Goal: Information Seeking & Learning: Learn about a topic

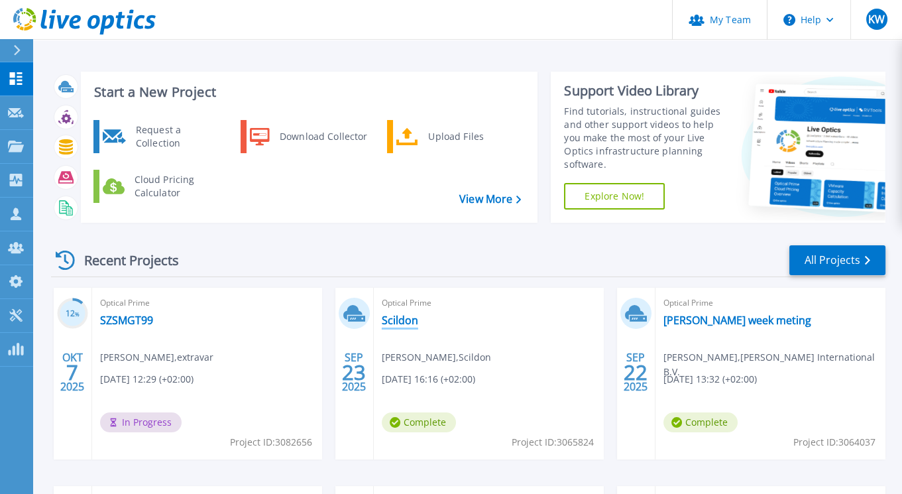
click at [392, 319] on link "Scildon" at bounding box center [400, 319] width 36 height 13
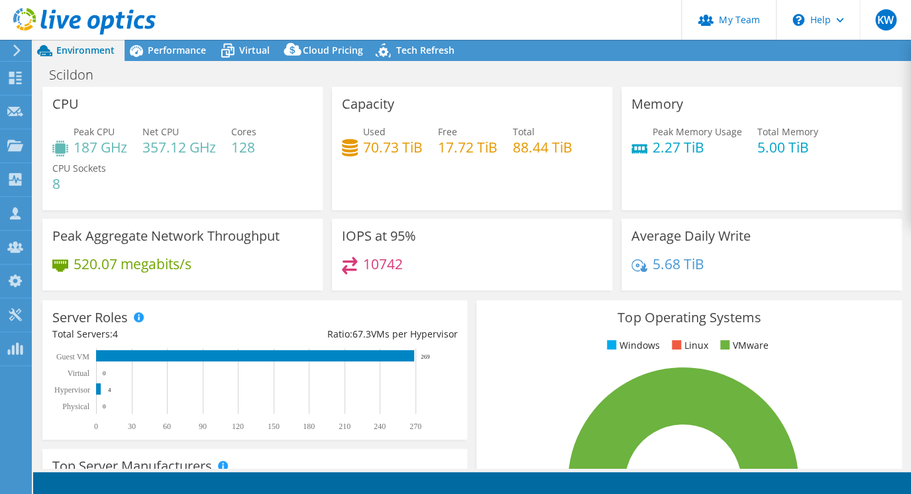
select select "USD"
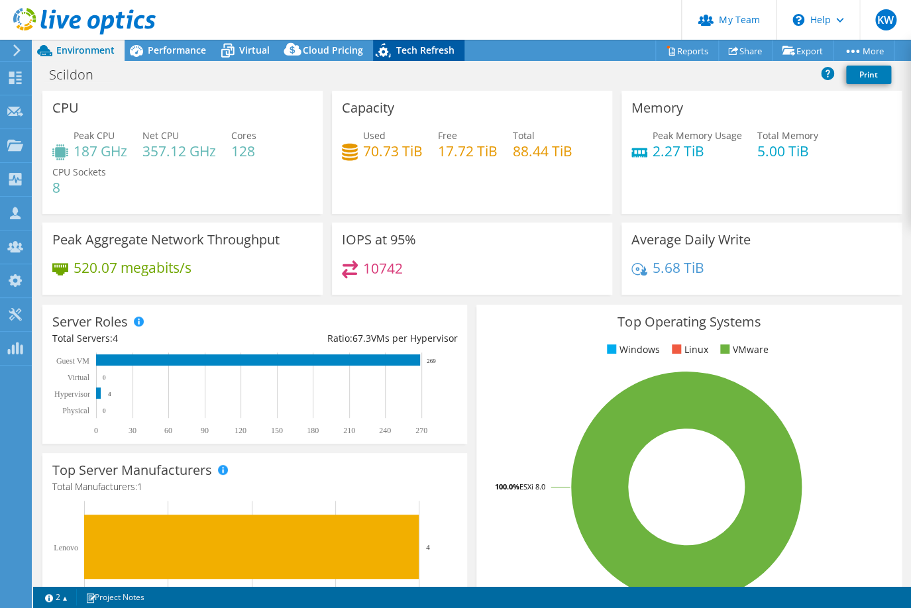
click at [401, 47] on span "Tech Refresh" at bounding box center [425, 50] width 58 height 13
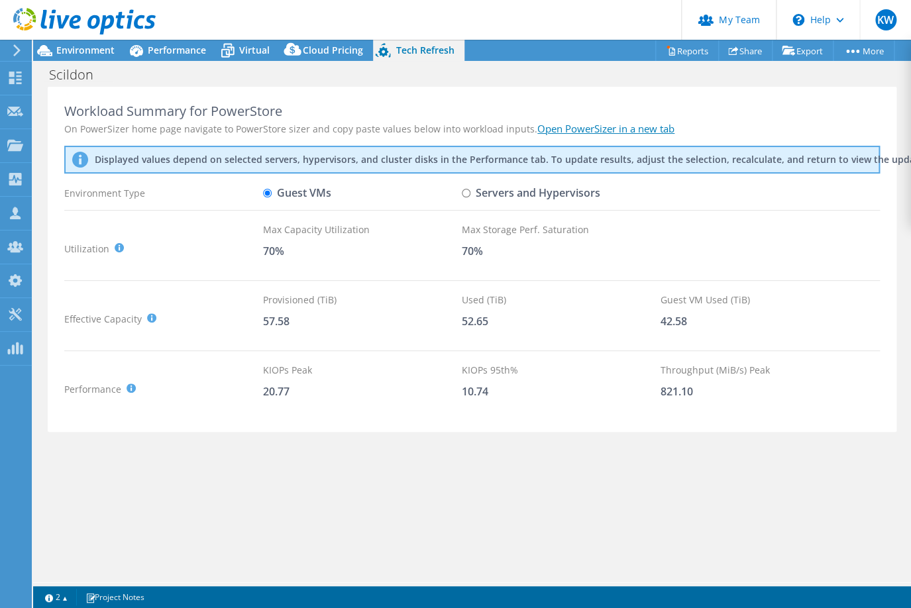
click at [466, 192] on input "Servers and Hypervisors" at bounding box center [466, 193] width 9 height 9
radio input "true"
radio input "false"
click at [254, 52] on span "Virtual" at bounding box center [254, 50] width 30 height 13
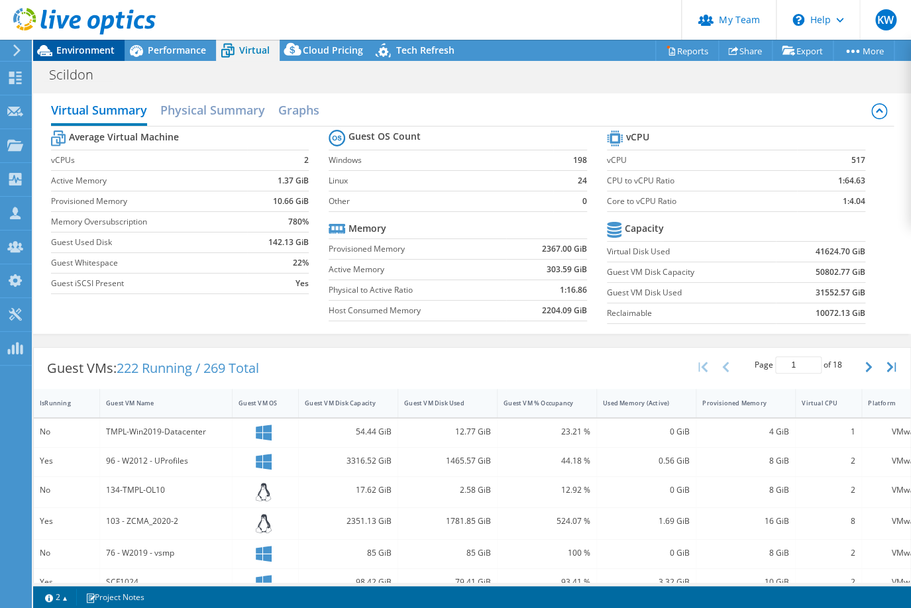
click at [85, 48] on span "Environment" at bounding box center [85, 50] width 58 height 13
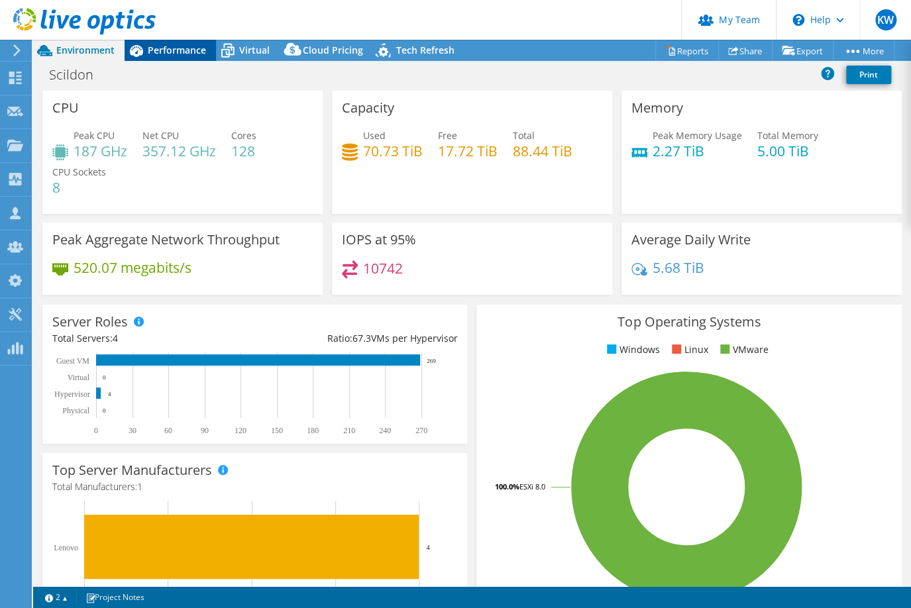
click at [180, 49] on span "Performance" at bounding box center [177, 50] width 58 height 13
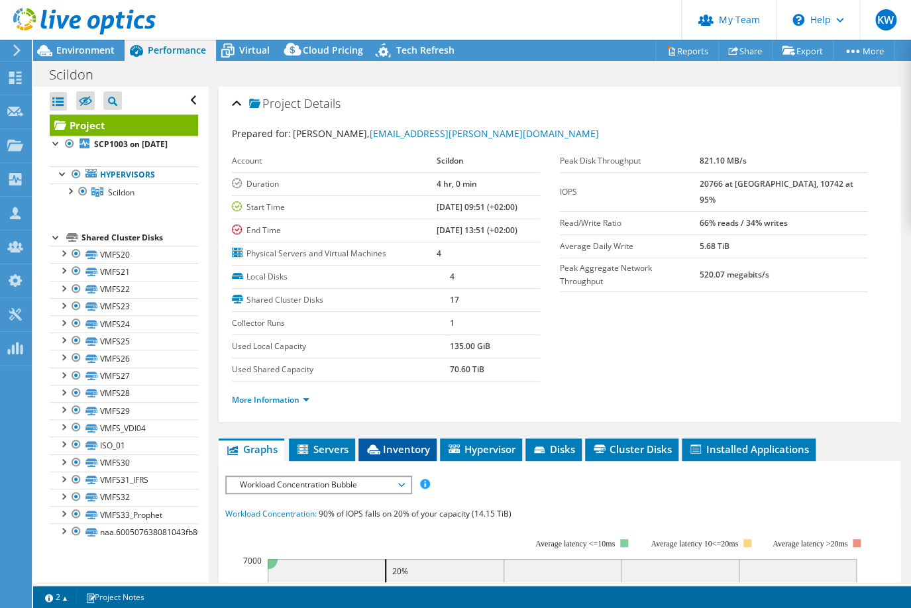
click at [410, 454] on li "Inventory" at bounding box center [397, 450] width 78 height 23
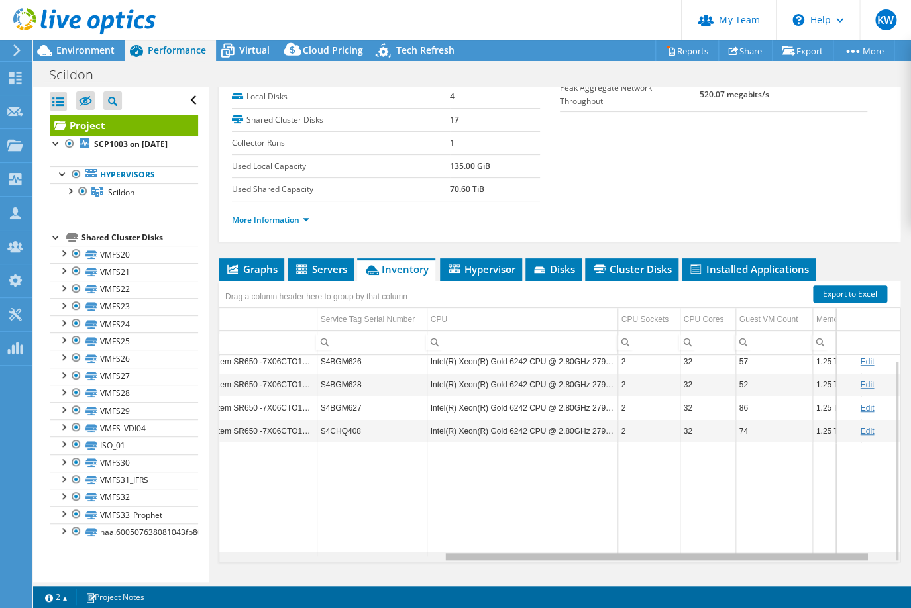
drag, startPoint x: 637, startPoint y: 552, endPoint x: 878, endPoint y: 559, distance: 241.9
click at [878, 493] on body "KW Partner Team Admin Kees Waldschmit [EMAIL_ADDRESS][DOMAIN_NAME] yielder My P…" at bounding box center [455, 304] width 911 height 608
click at [240, 262] on span "Graphs" at bounding box center [251, 268] width 52 height 13
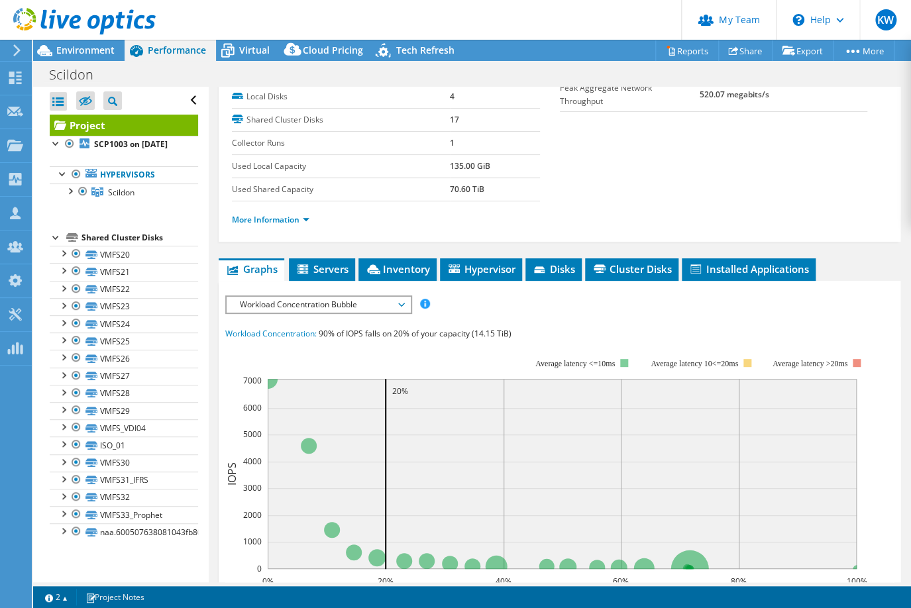
click at [276, 303] on span "Workload Concentration Bubble" at bounding box center [318, 305] width 170 height 16
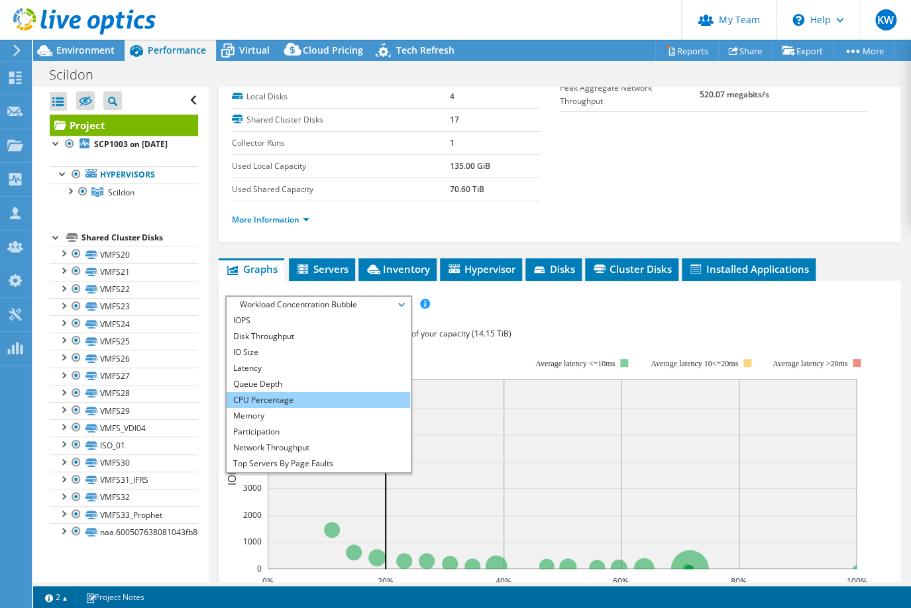
click at [273, 395] on li "CPU Percentage" at bounding box center [319, 400] width 184 height 16
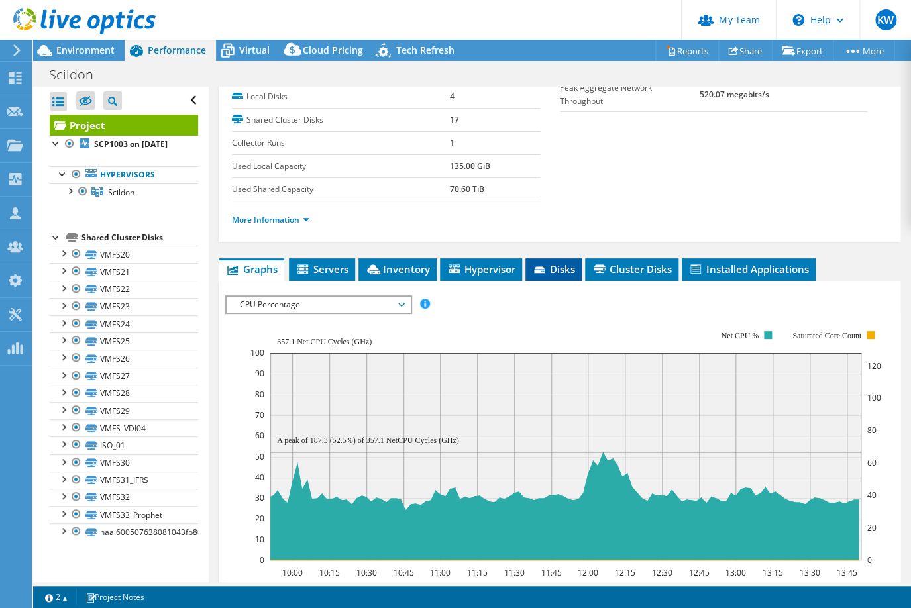
click at [551, 268] on span "Disks" at bounding box center [553, 268] width 43 height 13
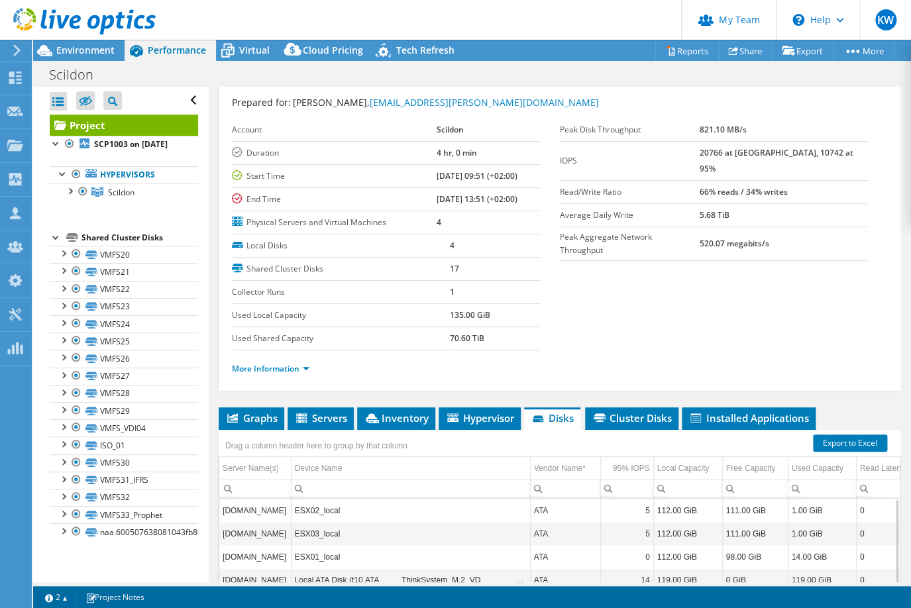
scroll to position [27, 0]
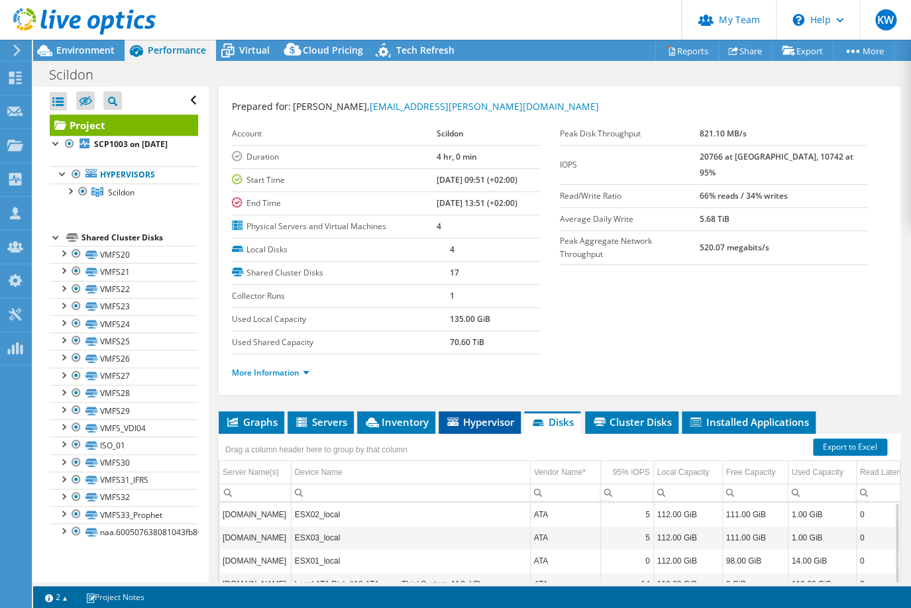
click at [475, 419] on span "Hypervisor" at bounding box center [479, 421] width 69 height 13
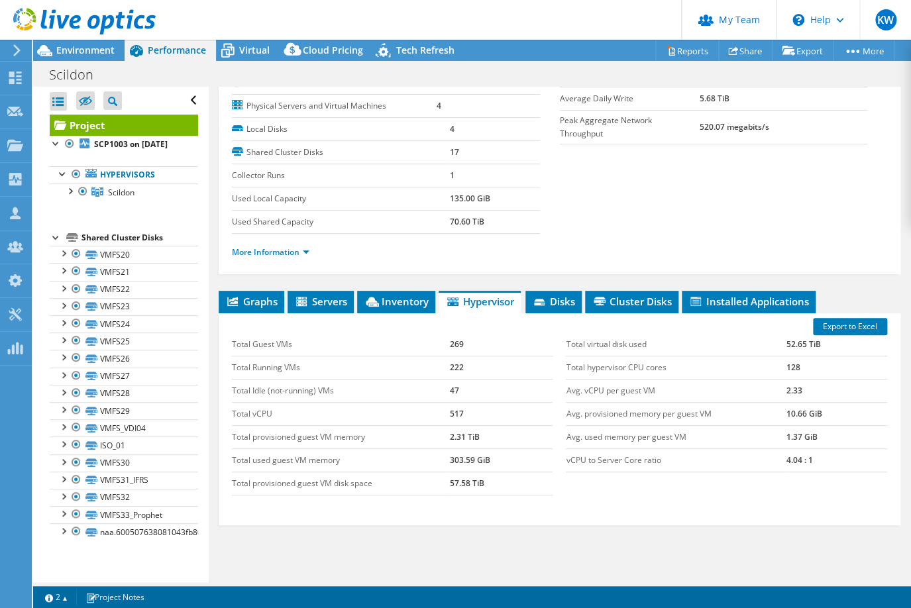
scroll to position [0, 0]
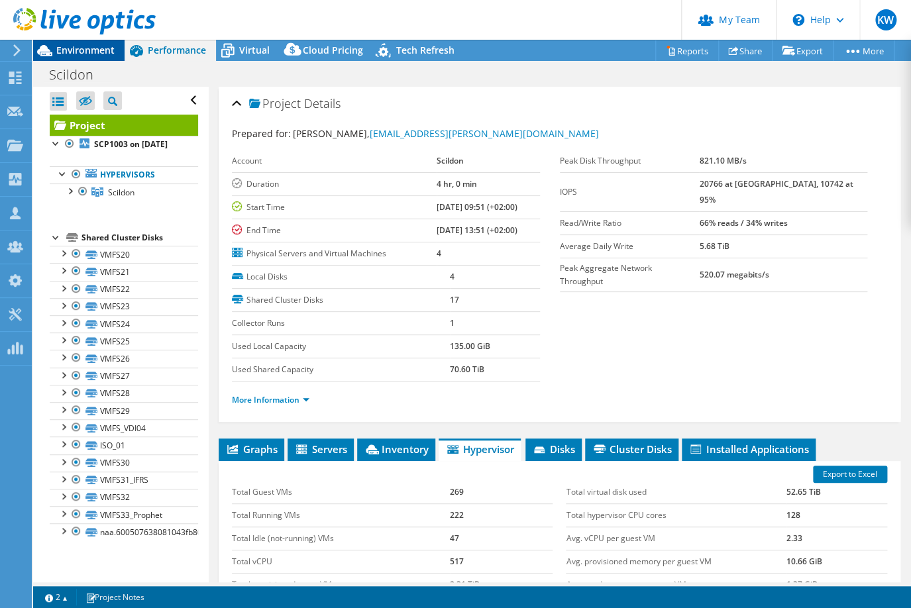
click at [95, 54] on span "Environment" at bounding box center [85, 50] width 58 height 13
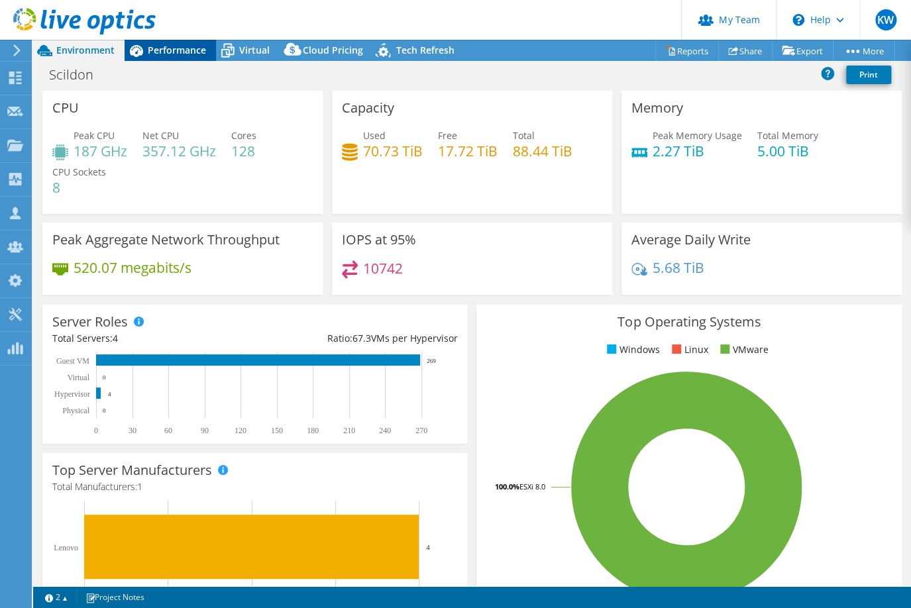
click at [185, 50] on span "Performance" at bounding box center [177, 50] width 58 height 13
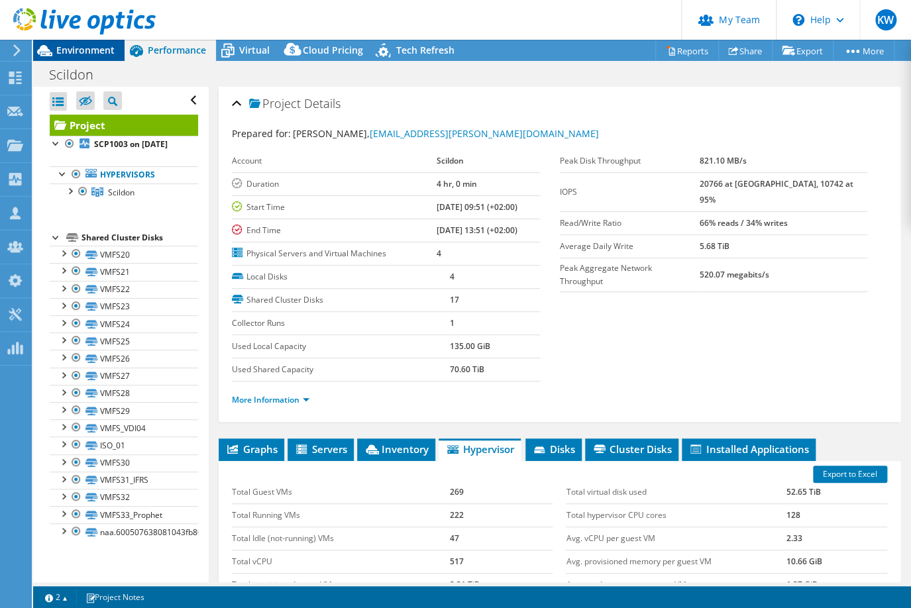
click at [107, 49] on span "Environment" at bounding box center [85, 50] width 58 height 13
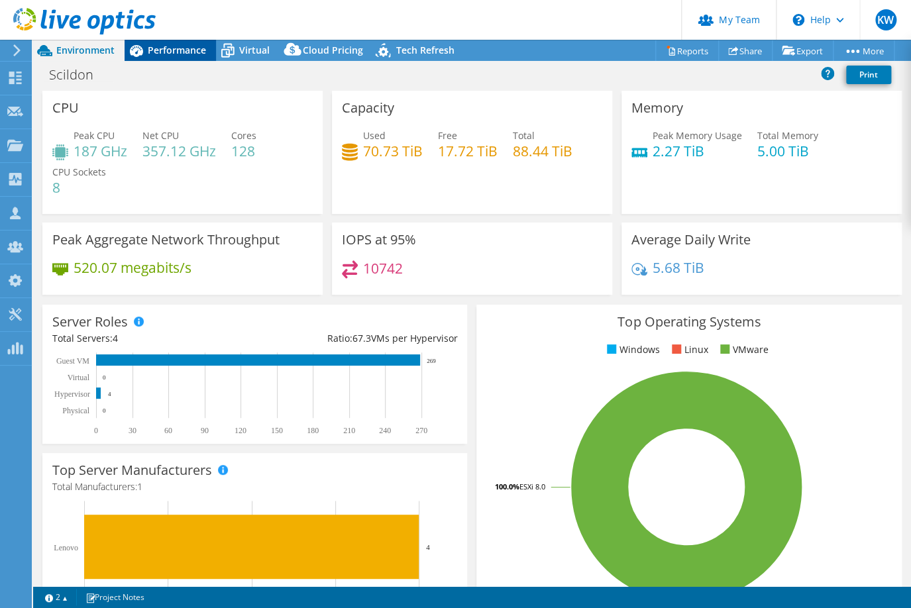
click at [183, 54] on span "Performance" at bounding box center [177, 50] width 58 height 13
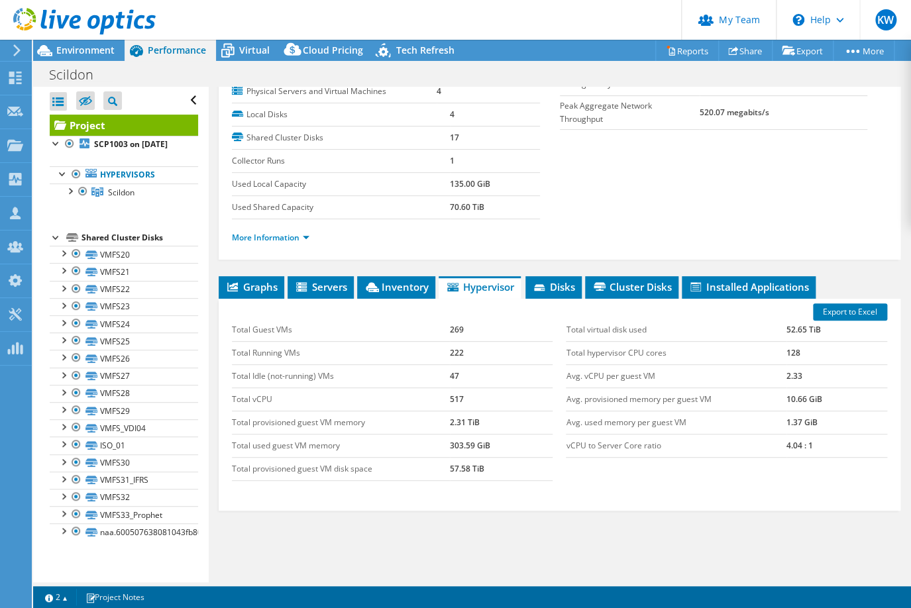
scroll to position [180, 0]
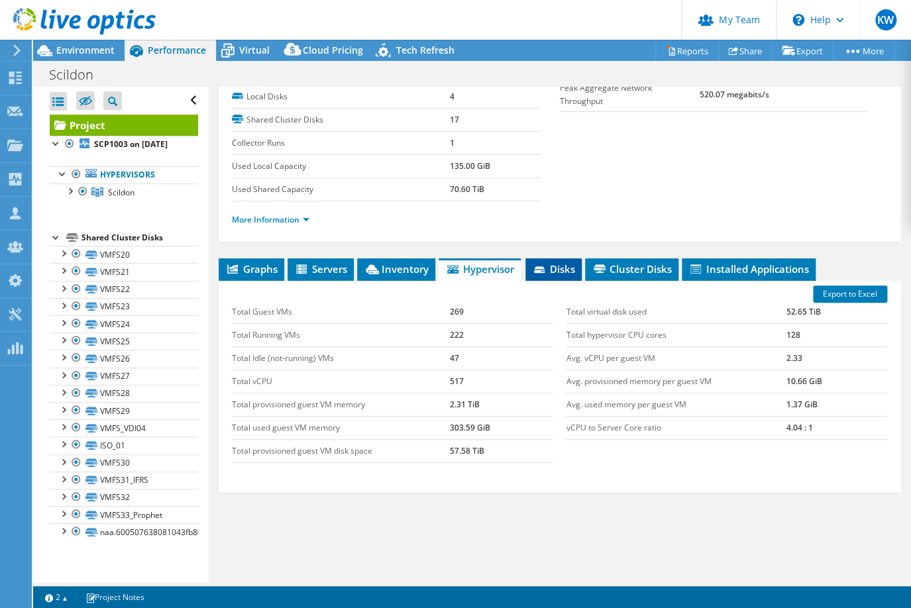
click at [559, 262] on span "Disks" at bounding box center [553, 268] width 43 height 13
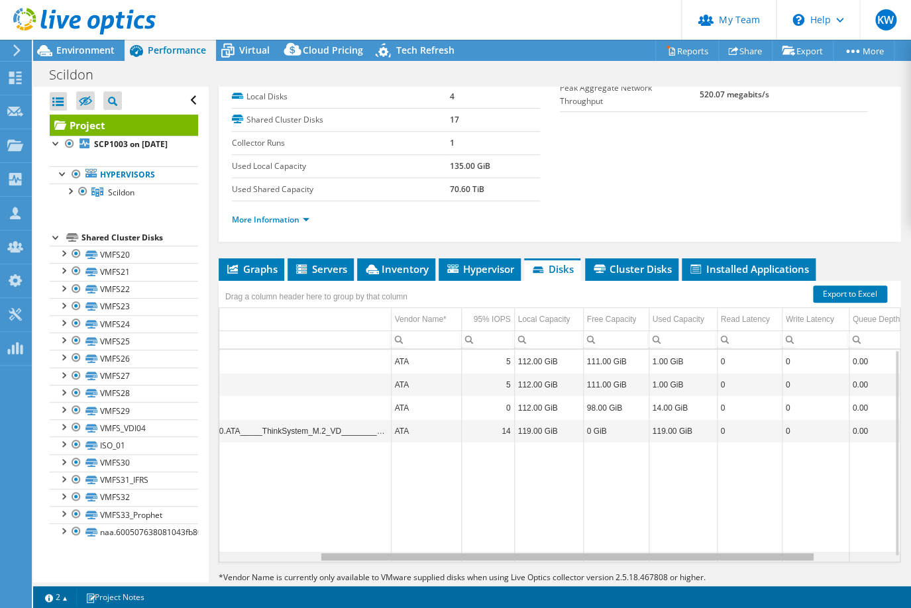
scroll to position [0, 153]
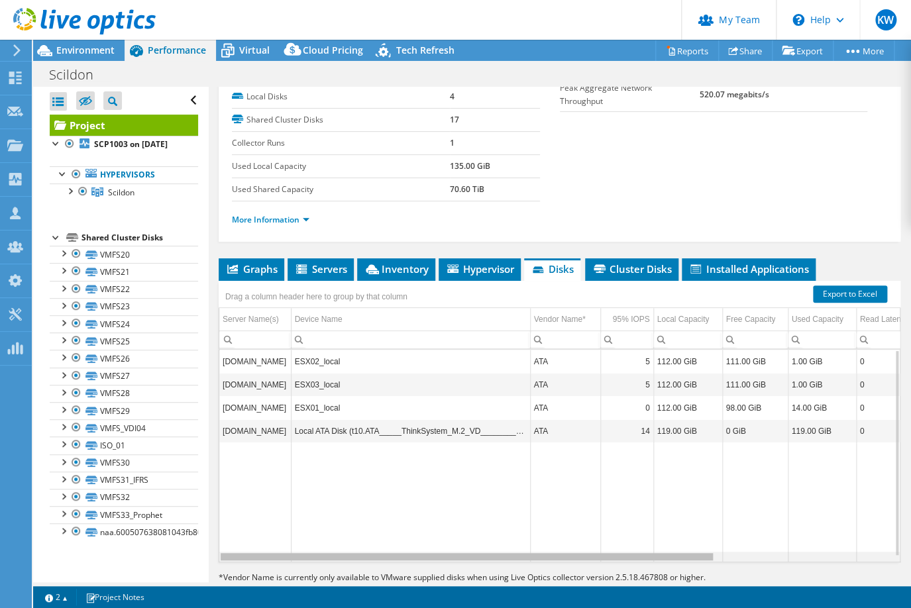
drag, startPoint x: 690, startPoint y: 554, endPoint x: 580, endPoint y: 525, distance: 113.8
click at [582, 493] on body "KW Partner Team Admin Kees Waldschmit [EMAIL_ADDRESS][DOMAIN_NAME] yielder My P…" at bounding box center [455, 304] width 911 height 608
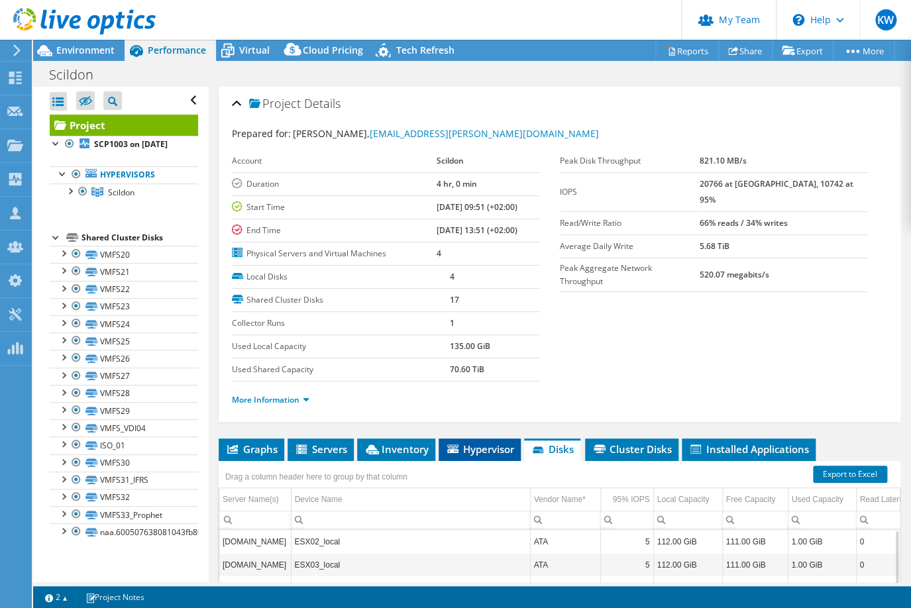
click at [483, 447] on span "Hypervisor" at bounding box center [479, 449] width 69 height 13
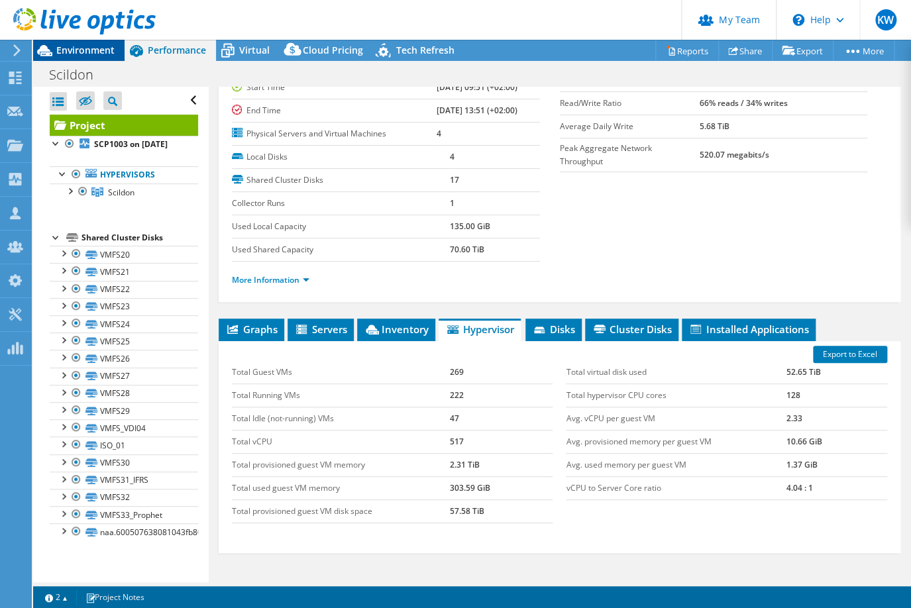
click at [101, 48] on span "Environment" at bounding box center [85, 50] width 58 height 13
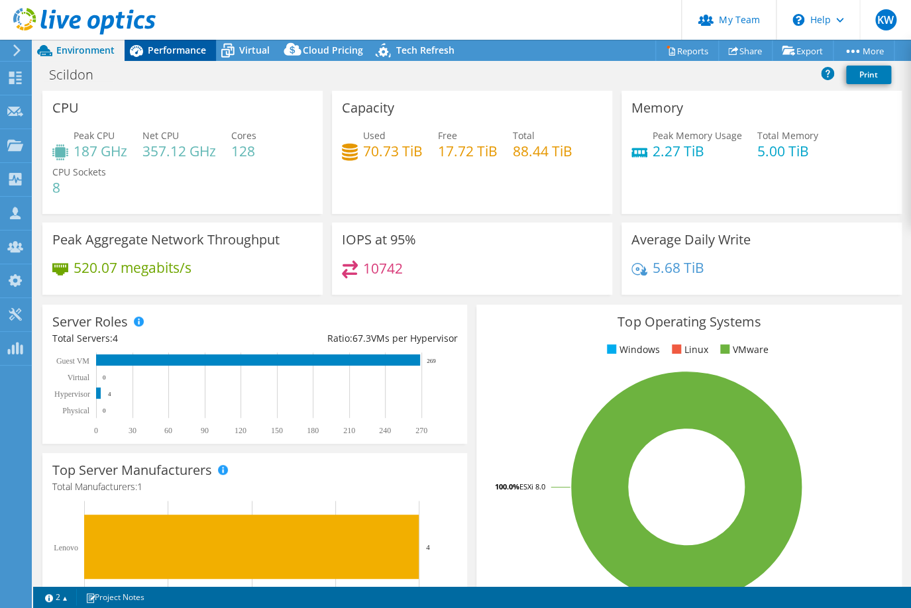
click at [167, 53] on span "Performance" at bounding box center [177, 50] width 58 height 13
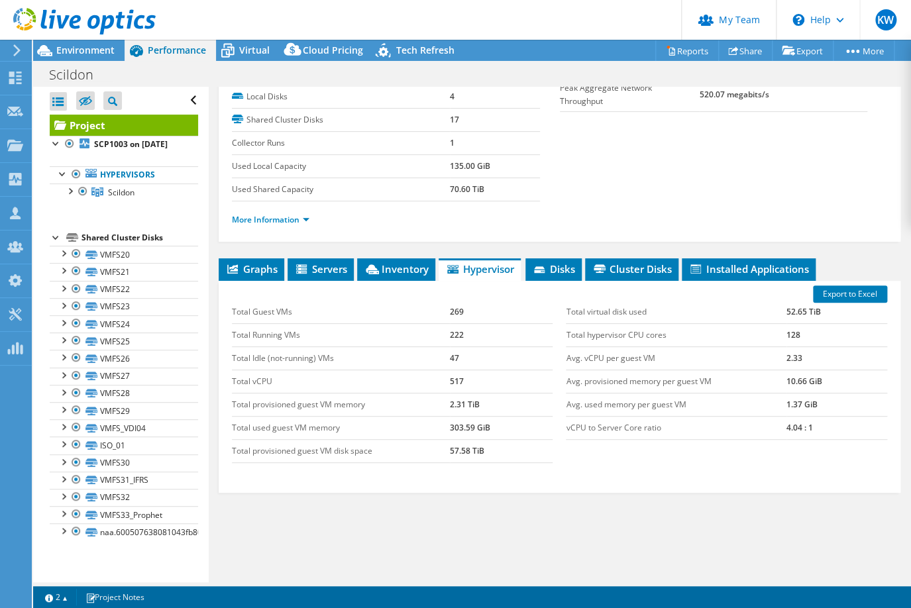
scroll to position [120, 0]
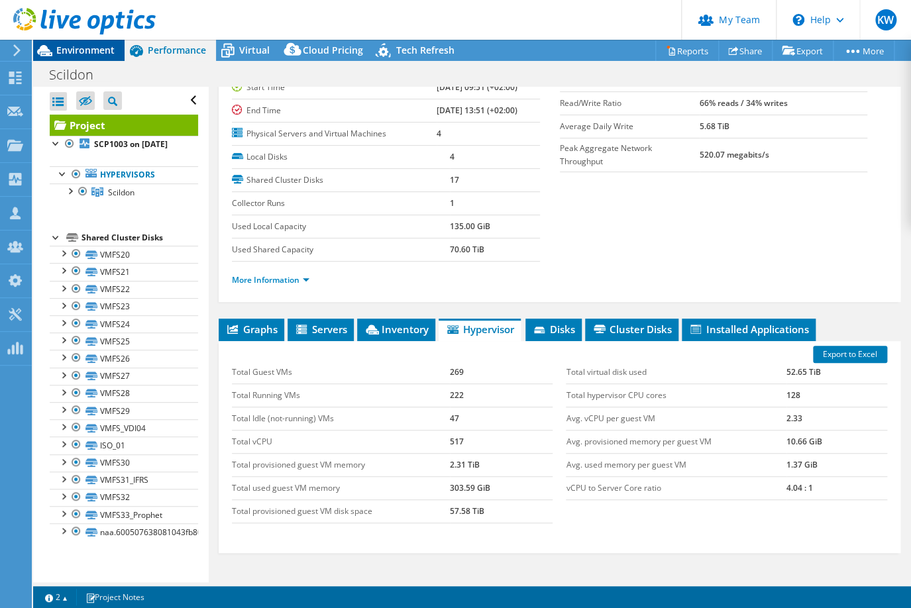
click at [83, 47] on span "Environment" at bounding box center [85, 50] width 58 height 13
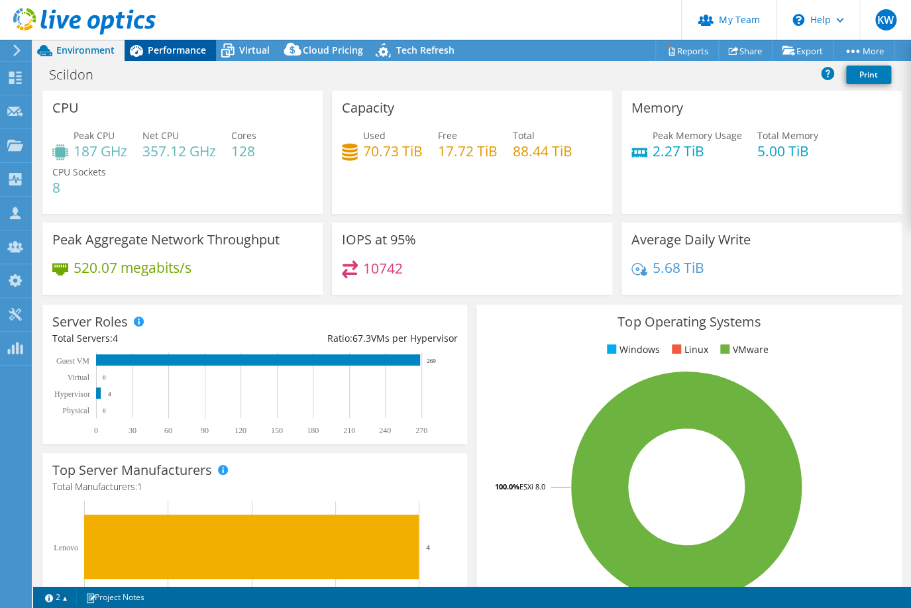
click at [171, 52] on span "Performance" at bounding box center [177, 50] width 58 height 13
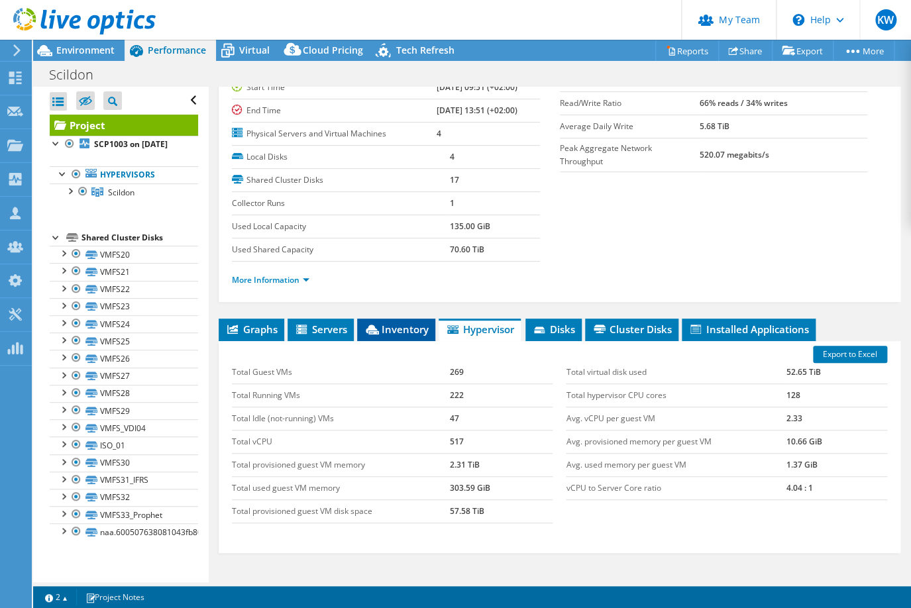
click at [402, 329] on span "Inventory" at bounding box center [396, 329] width 65 height 13
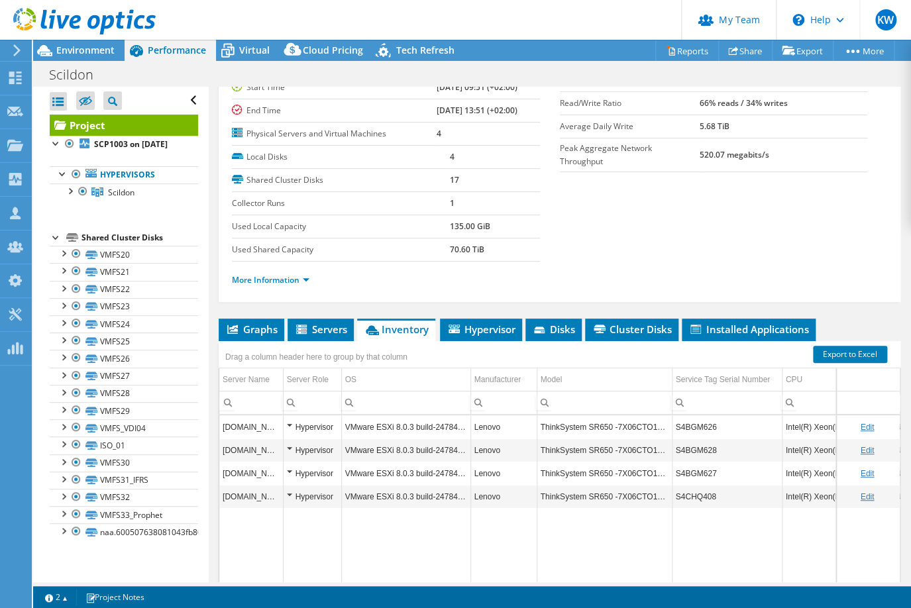
click at [580, 423] on td "ThinkSystem SR650 -7X06CTO1WW-" at bounding box center [604, 426] width 135 height 23
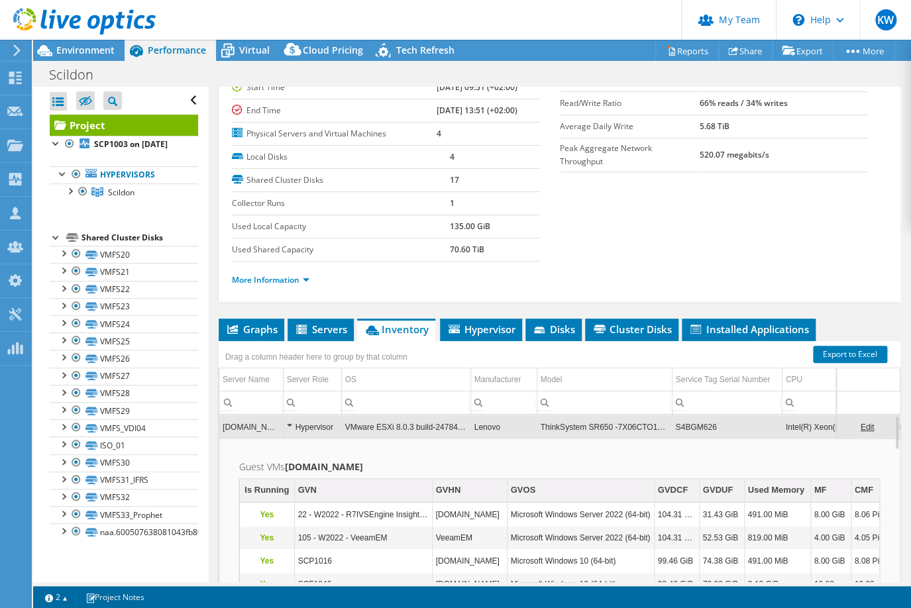
click at [582, 416] on td "ThinkSystem SR650 -7X06CTO1WW-" at bounding box center [604, 426] width 135 height 23
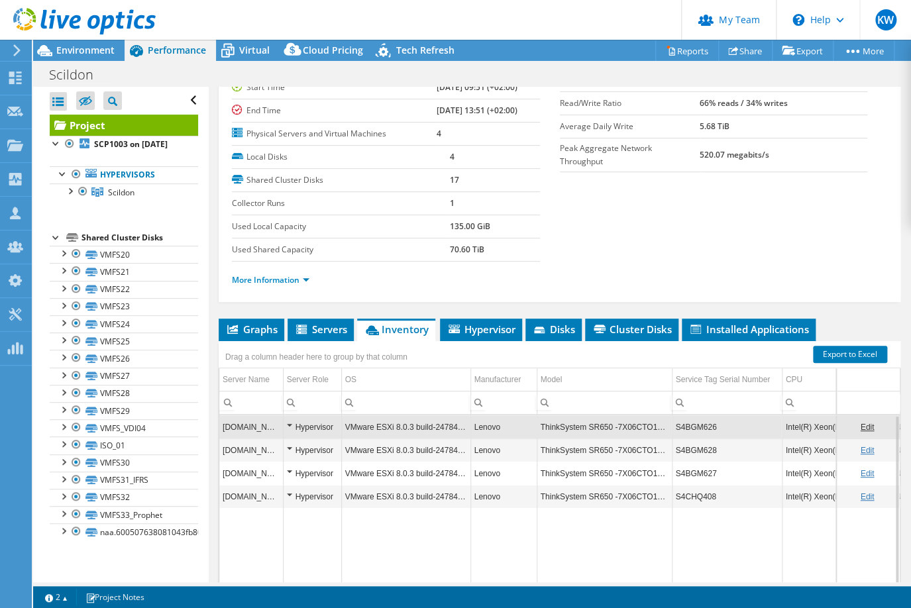
click at [576, 445] on td "ThinkSystem SR650 -7X06CTO1WW-" at bounding box center [604, 450] width 135 height 23
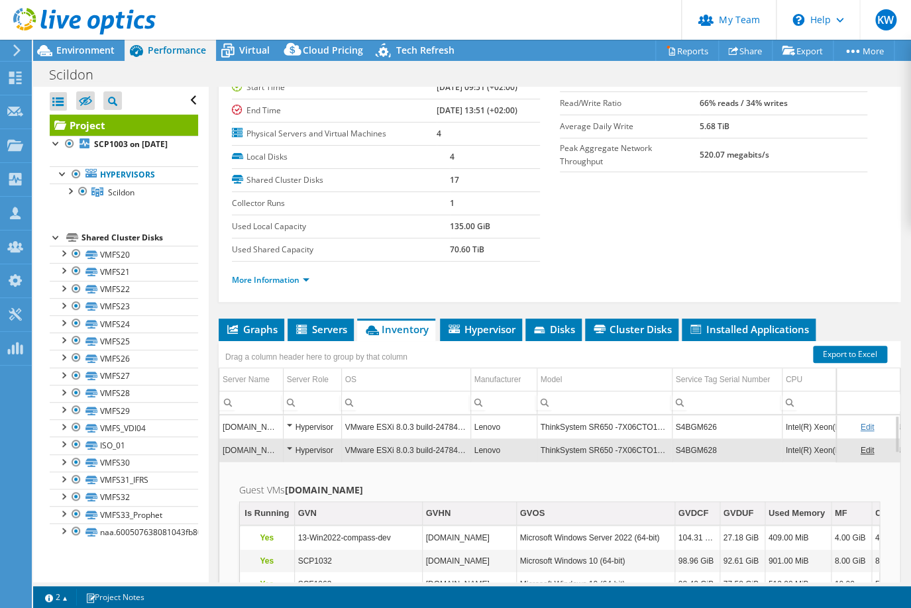
click at [570, 450] on td "ThinkSystem SR650 -7X06CTO1WW-" at bounding box center [604, 450] width 135 height 23
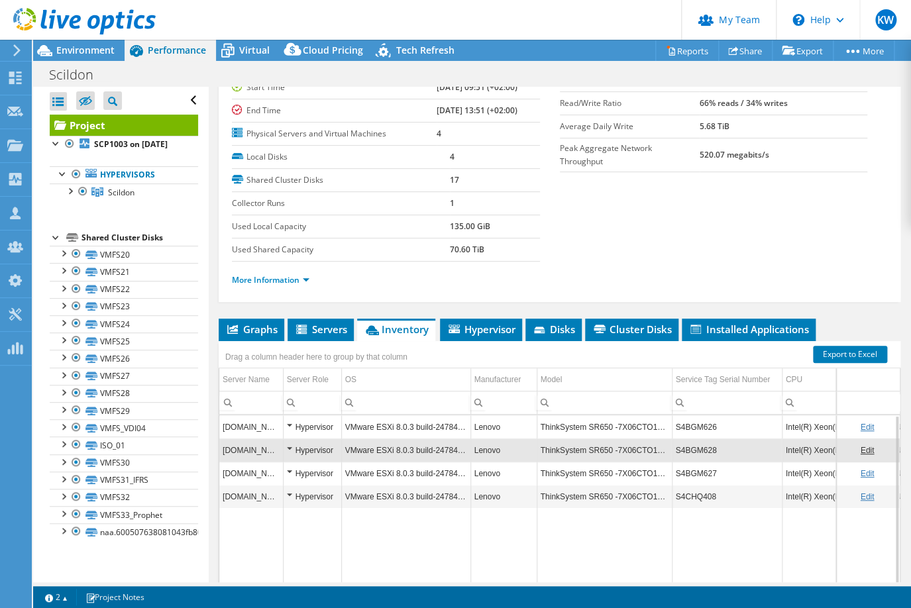
click at [572, 466] on td "ThinkSystem SR650 -7X06CTO1WW-" at bounding box center [604, 473] width 135 height 23
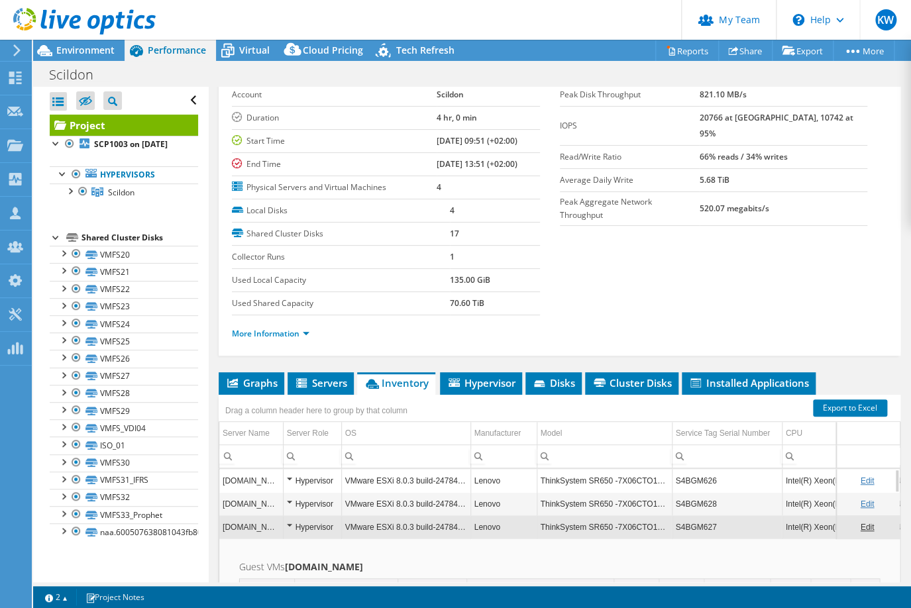
scroll to position [60, 0]
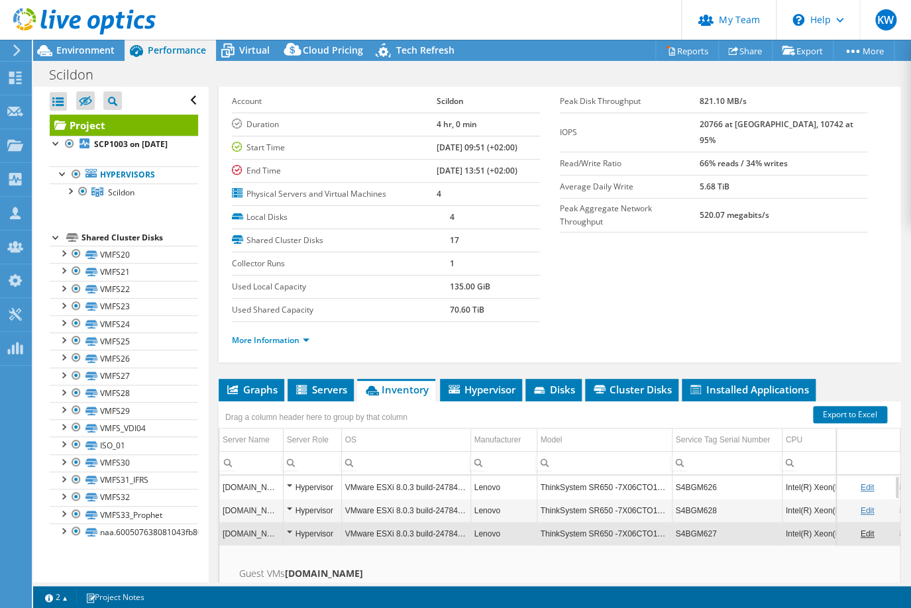
click at [576, 493] on td "ThinkSystem SR650 -7X06CTO1WW-" at bounding box center [604, 533] width 135 height 23
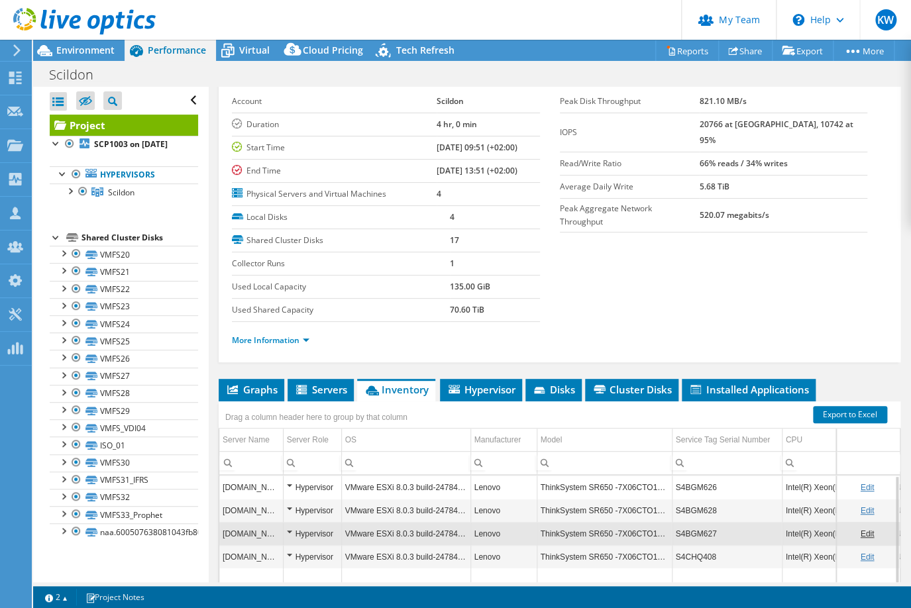
click at [577, 493] on td "ThinkSystem SR650 -7X06CTO1WW-" at bounding box center [604, 556] width 135 height 23
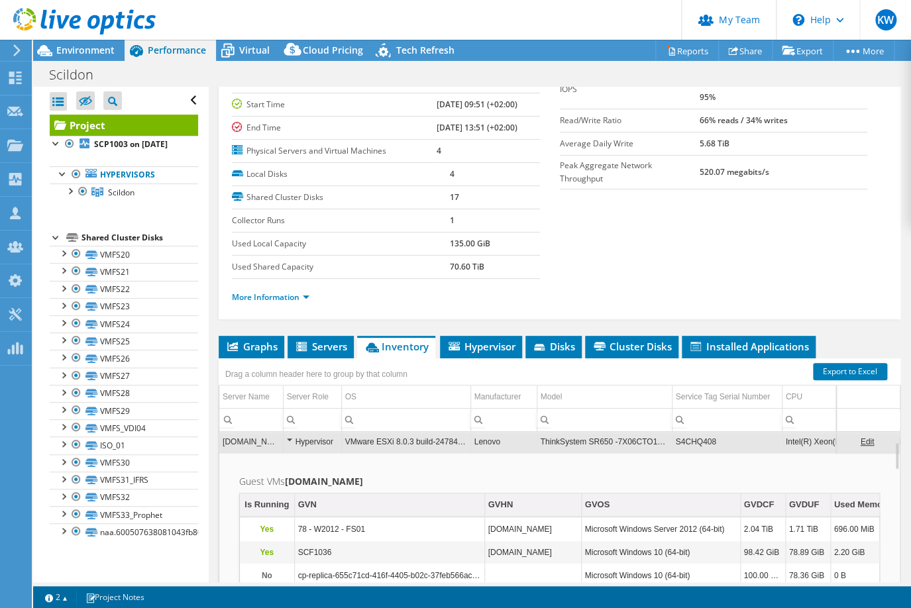
scroll to position [120, 0]
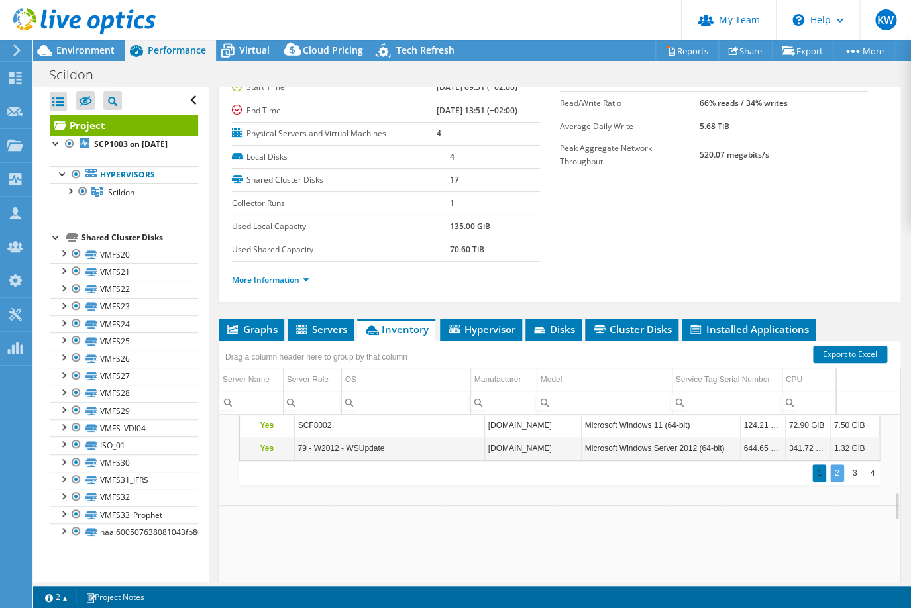
click at [833, 472] on div "2" at bounding box center [837, 473] width 14 height 18
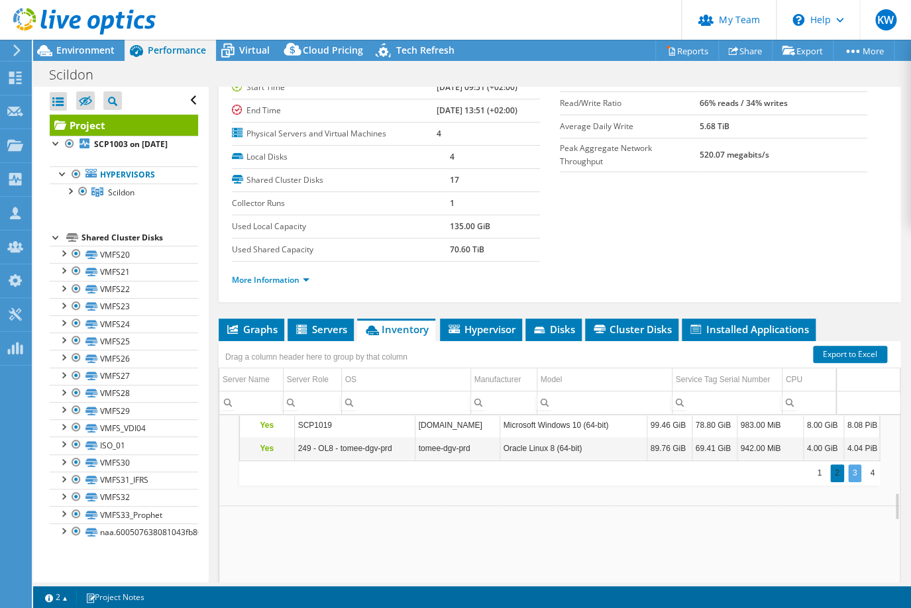
click at [848, 470] on div "3" at bounding box center [855, 473] width 14 height 18
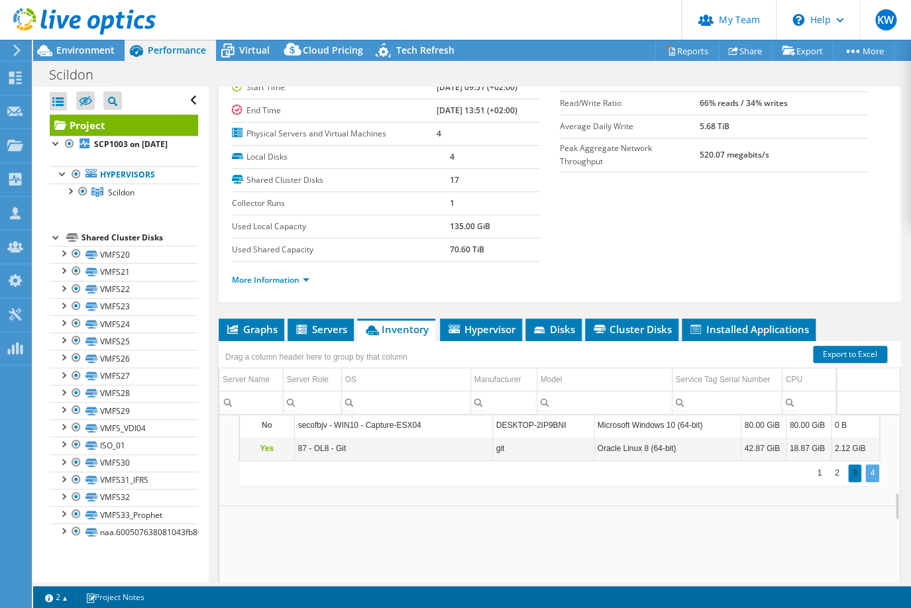
click at [865, 468] on div "4" at bounding box center [872, 473] width 14 height 18
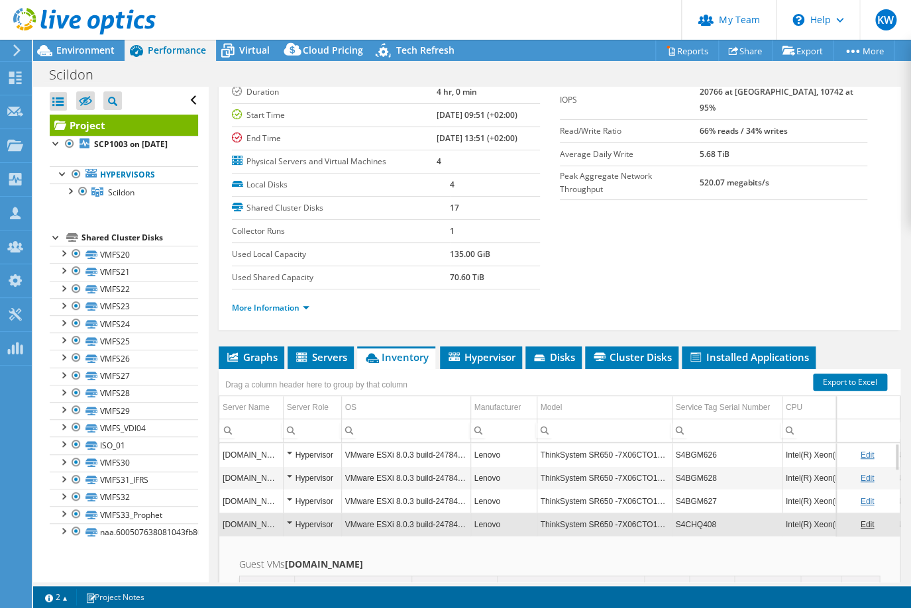
scroll to position [60, 0]
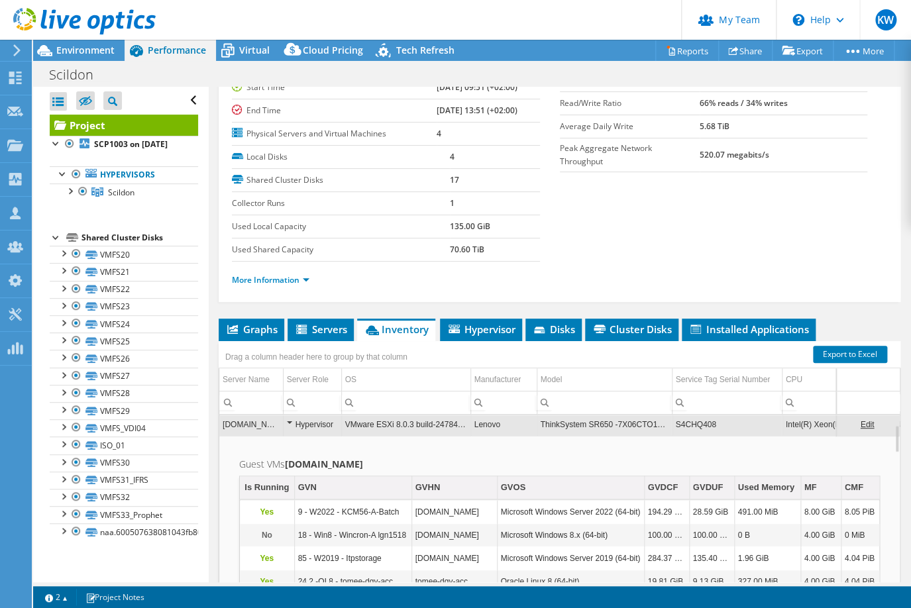
click at [681, 419] on td "S4CHQ408" at bounding box center [727, 424] width 110 height 23
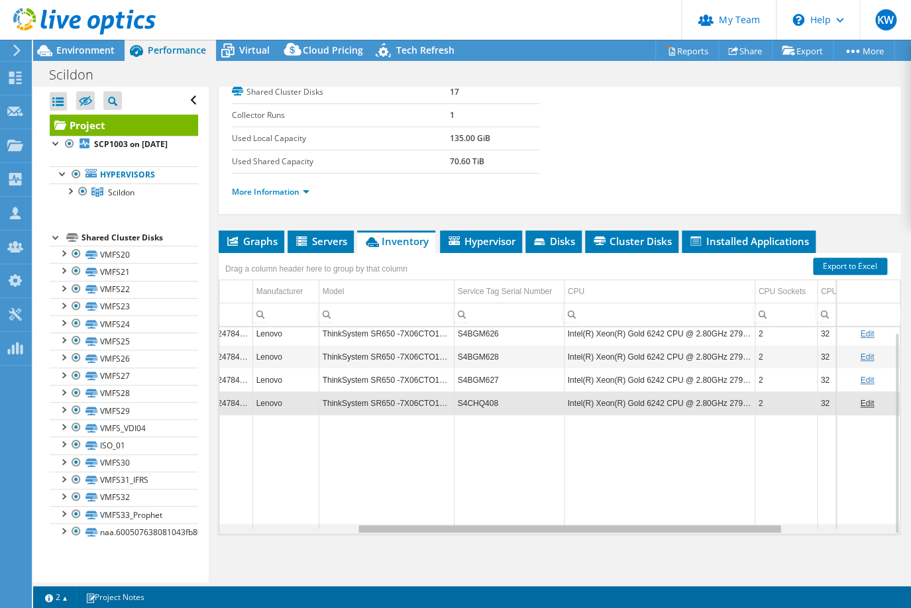
drag, startPoint x: 638, startPoint y: 522, endPoint x: 788, endPoint y: 535, distance: 151.0
click at [788, 493] on body "KW Partner Team Admin Kees Waldschmit [EMAIL_ADDRESS][DOMAIN_NAME] yielder My P…" at bounding box center [455, 304] width 911 height 608
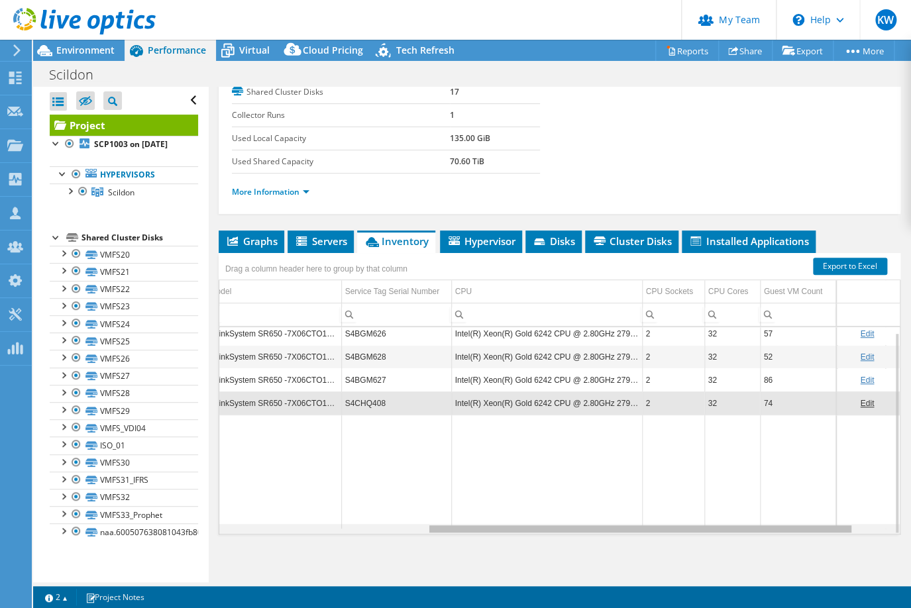
scroll to position [0, 335]
drag, startPoint x: 655, startPoint y: 523, endPoint x: 739, endPoint y: 521, distance: 83.5
click at [739, 493] on body "KW Partner Team Admin Kees Waldschmit [EMAIL_ADDRESS][DOMAIN_NAME] yielder My P…" at bounding box center [455, 304] width 911 height 608
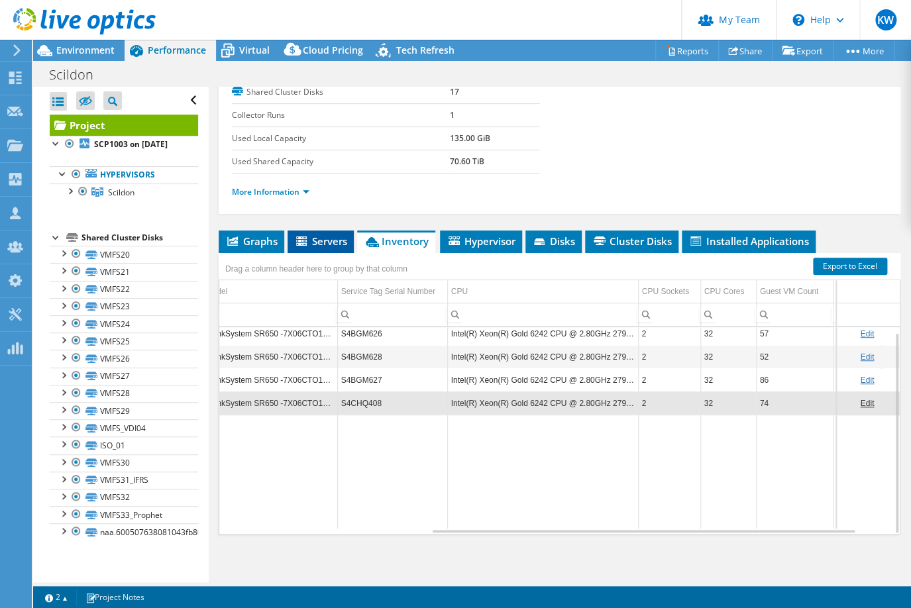
click at [347, 237] on span "Servers" at bounding box center [320, 241] width 53 height 13
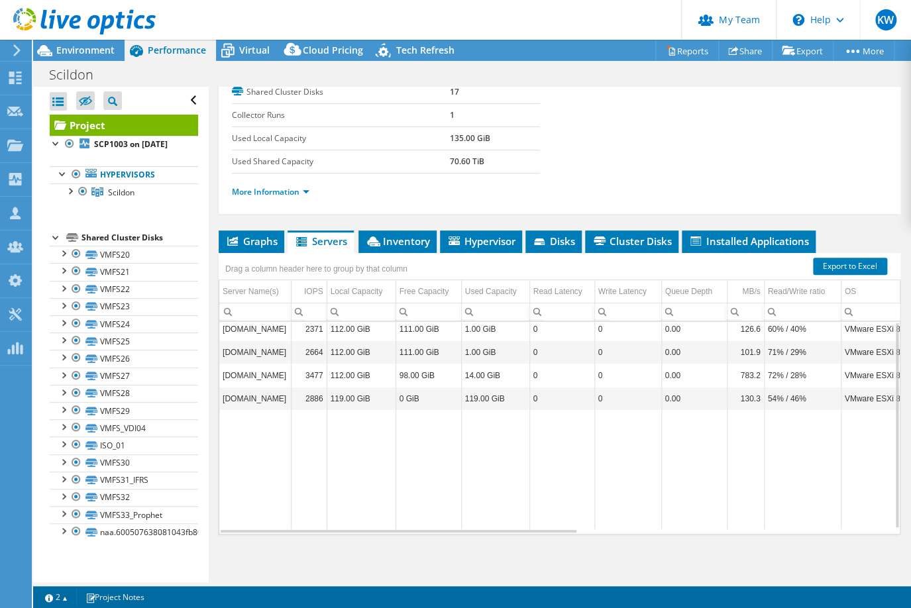
scroll to position [0, 0]
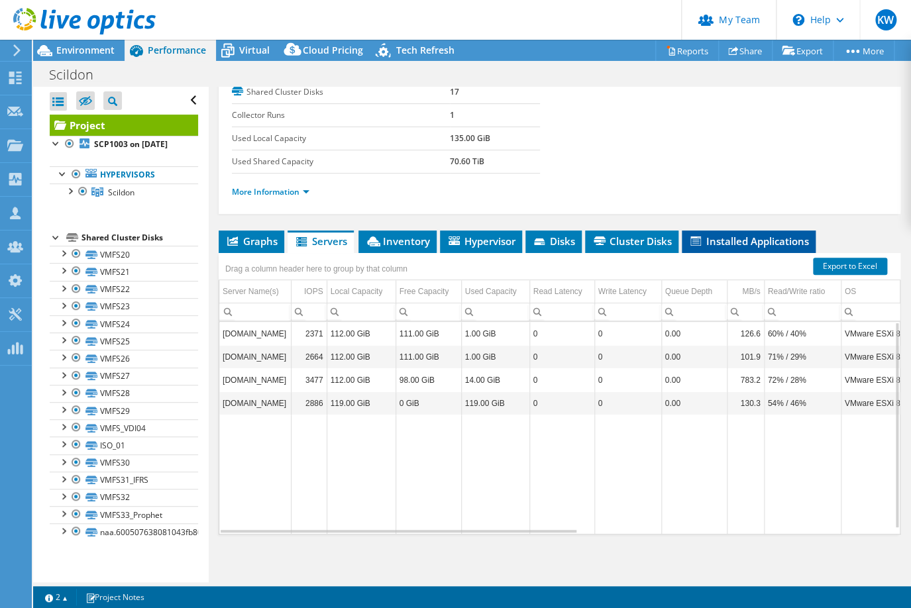
click at [725, 240] on span "Installed Applications" at bounding box center [748, 241] width 121 height 13
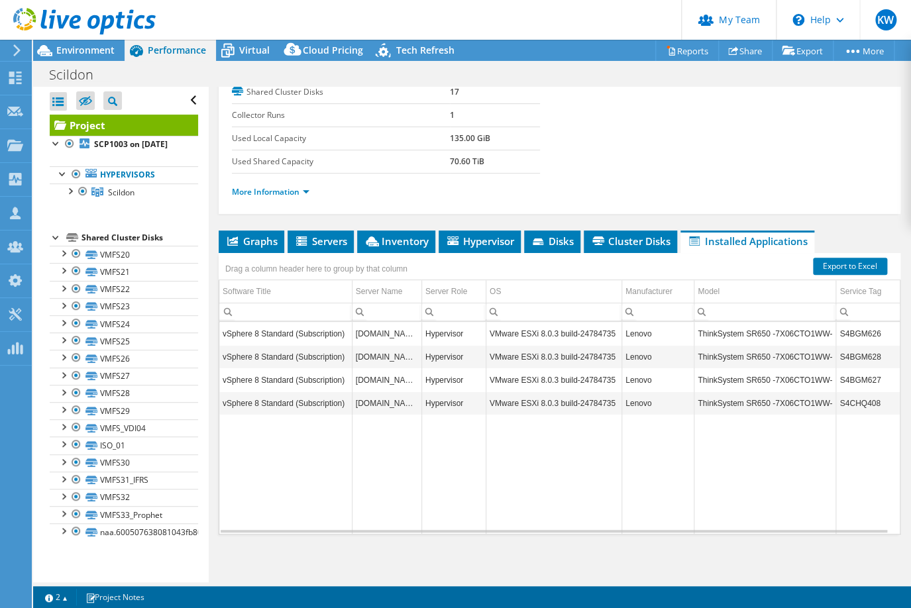
click at [596, 325] on td "VMware ESXi 8.0.3 build-24784735" at bounding box center [554, 333] width 136 height 23
click at [556, 325] on td "VMware ESXi 8.0.3 build-24784735" at bounding box center [554, 333] width 136 height 23
click at [551, 329] on td "VMware ESXi 8.0.3 build-24784735" at bounding box center [554, 333] width 136 height 23
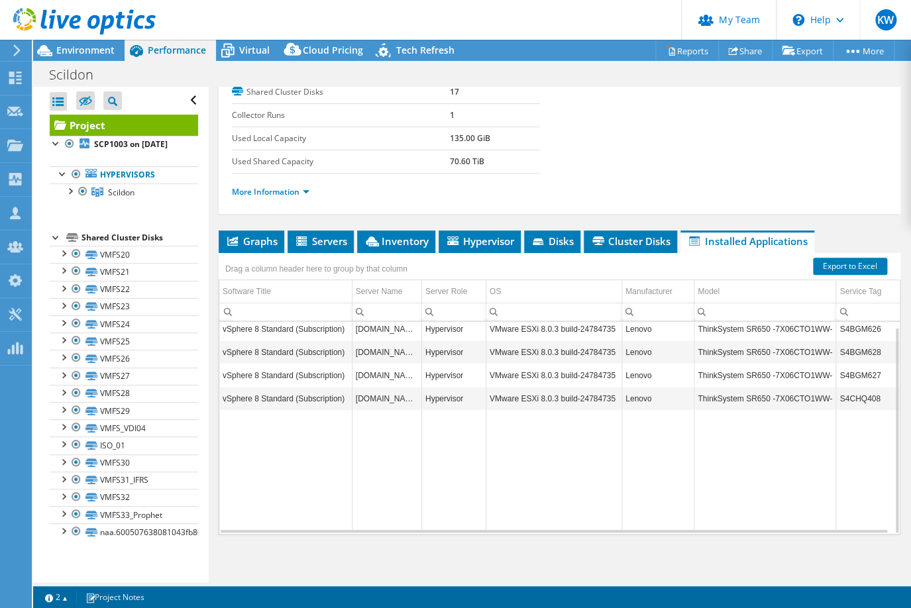
click at [703, 325] on td "ThinkSystem SR650 -7X06CTO1WW-" at bounding box center [765, 328] width 142 height 23
click at [713, 342] on td "ThinkSystem SR650 -7X06CTO1WW-" at bounding box center [765, 352] width 142 height 23
click at [641, 325] on td "Lenovo" at bounding box center [657, 328] width 72 height 23
click at [390, 329] on td "[DOMAIN_NAME]" at bounding box center [387, 328] width 70 height 23
drag, startPoint x: 390, startPoint y: 329, endPoint x: 386, endPoint y: 370, distance: 41.9
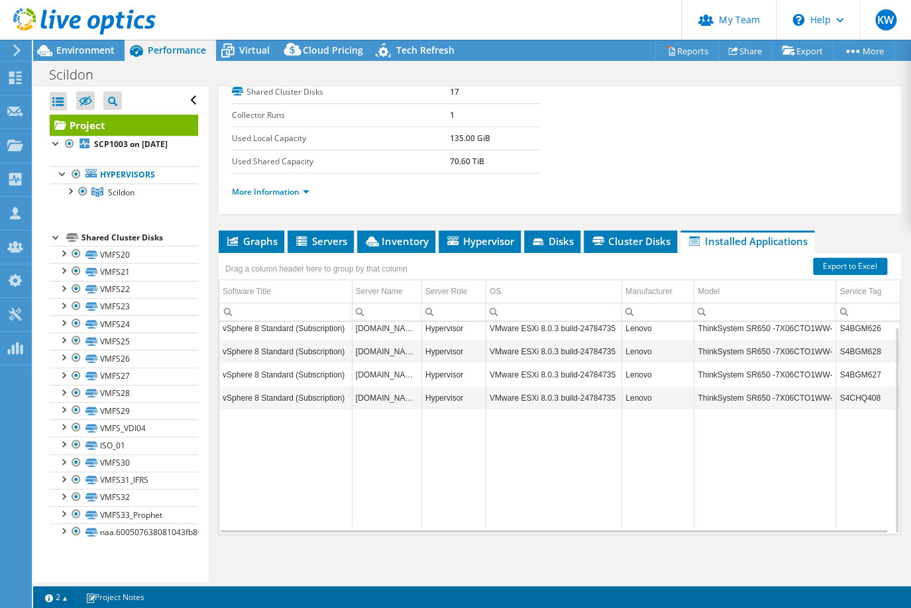
click at [386, 370] on td "[DOMAIN_NAME]" at bounding box center [387, 374] width 70 height 23
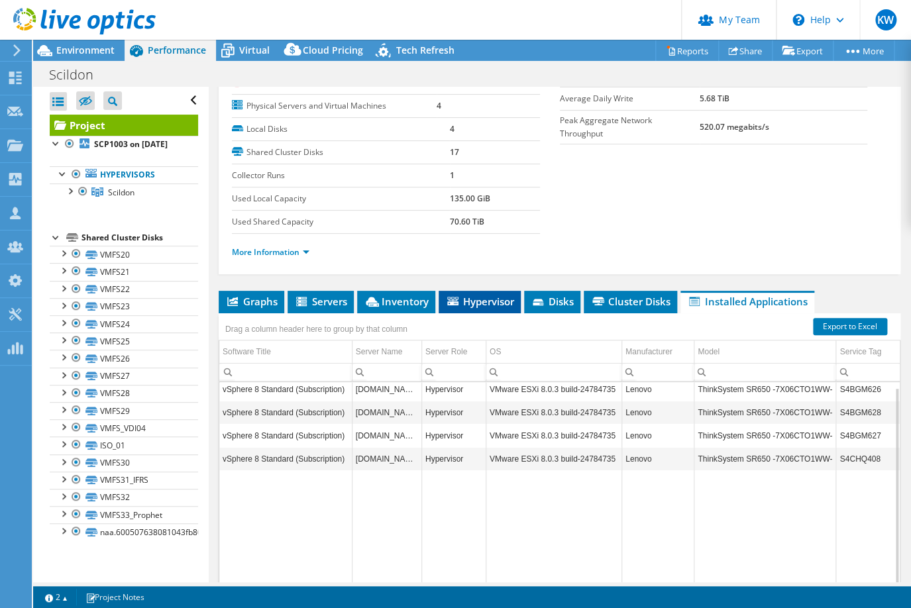
scroll to position [208, 0]
